Goal: Information Seeking & Learning: Check status

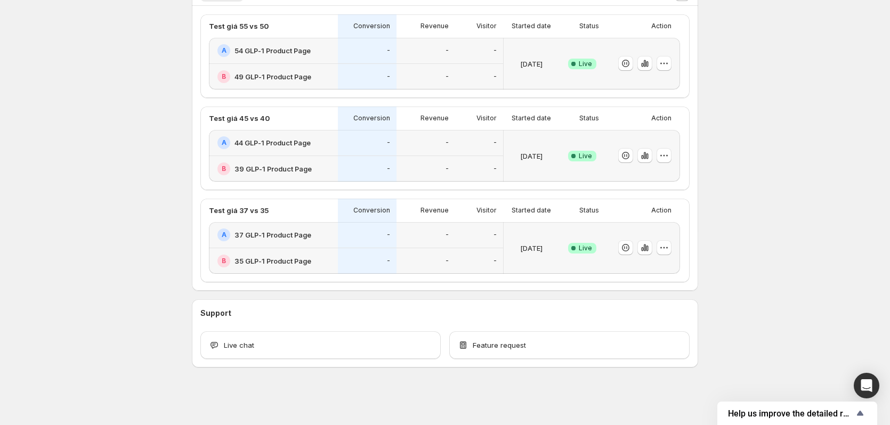
scroll to position [176, 0]
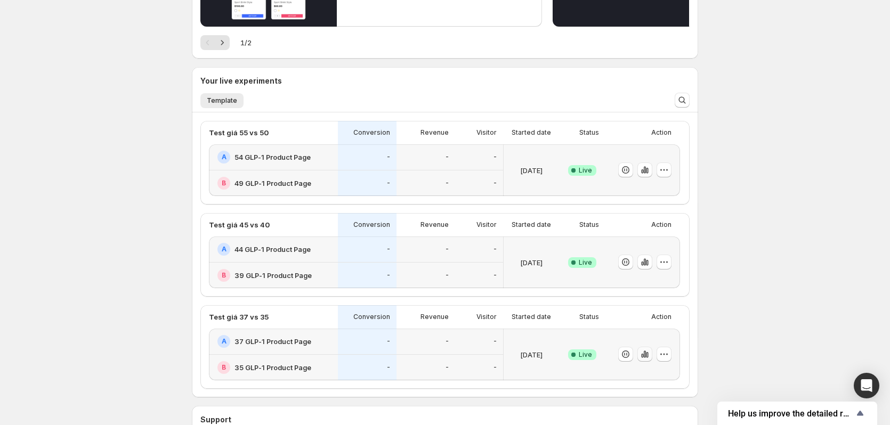
click at [645, 360] on button "button" at bounding box center [644, 354] width 15 height 15
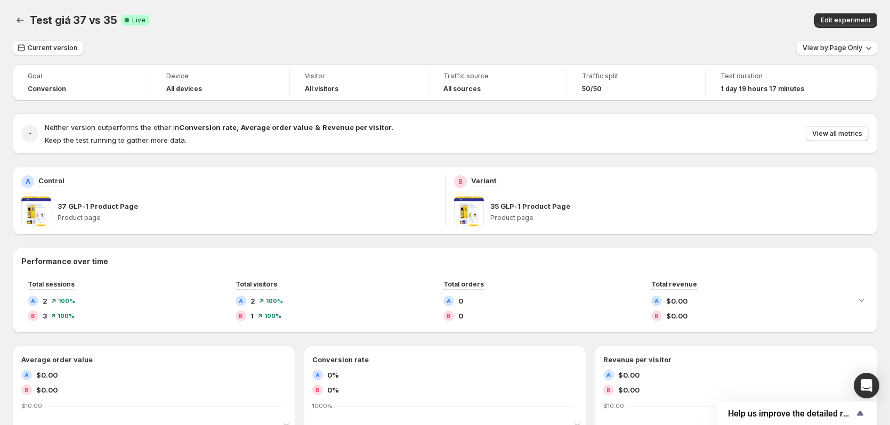
click at [481, 209] on span at bounding box center [469, 212] width 30 height 30
click at [511, 206] on p "35 GLP-1 Product Page" at bounding box center [530, 206] width 80 height 11
click at [511, 221] on p "Product page" at bounding box center [679, 218] width 379 height 9
click at [480, 216] on span at bounding box center [469, 212] width 30 height 30
click at [20, 23] on icon "Back" at bounding box center [20, 20] width 11 height 11
